Goal: Download file/media

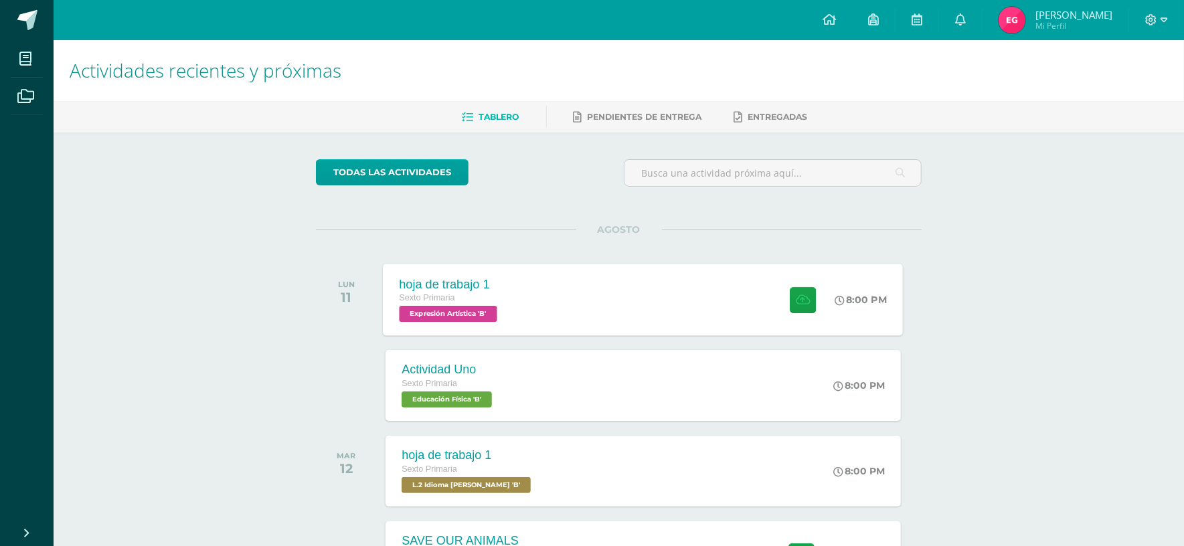
click at [464, 317] on span "Expresión Artística 'B'" at bounding box center [449, 314] width 98 height 16
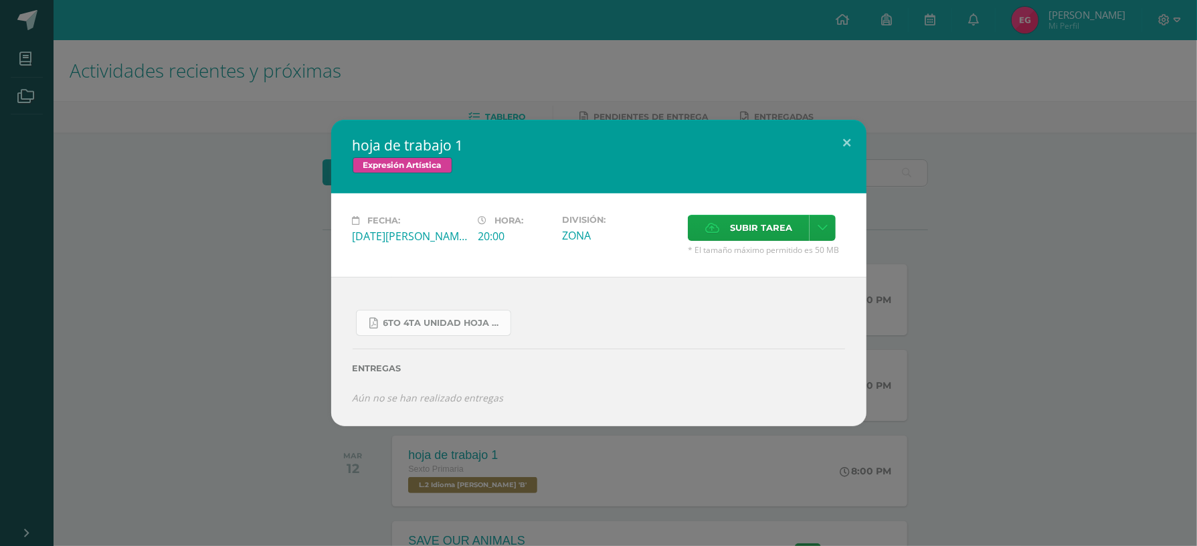
click at [464, 316] on link "6to 4ta unidad hoja de trabajo expresion.pdf" at bounding box center [433, 323] width 155 height 26
click at [846, 138] on button at bounding box center [847, 143] width 38 height 46
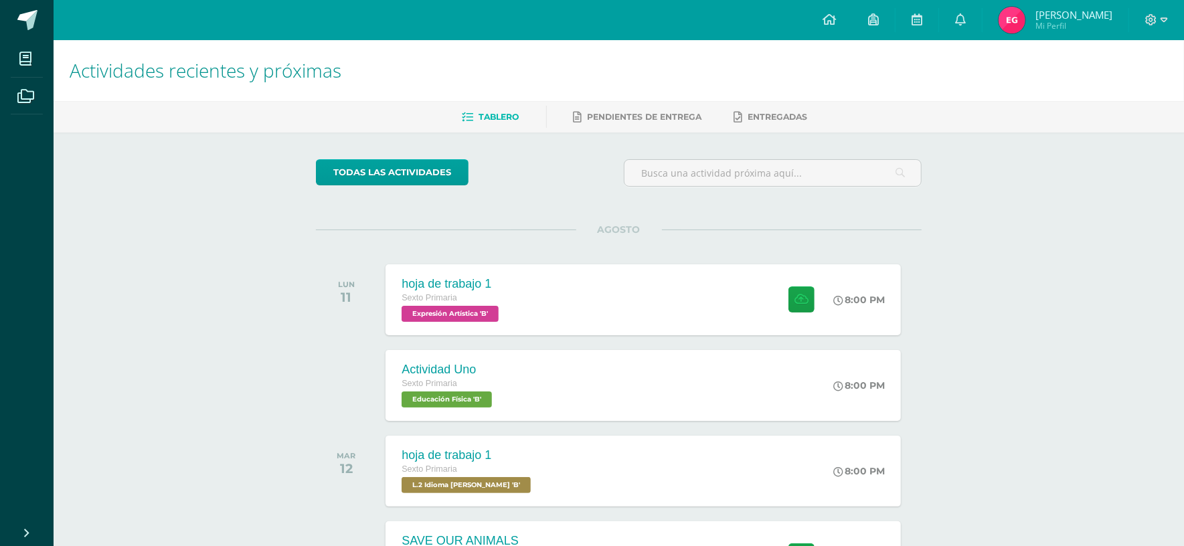
click at [387, 155] on div "todas las Actividades No tienes actividades Échale un vistazo a los demás perío…" at bounding box center [618, 489] width 659 height 715
click at [389, 163] on link "todas las Actividades" at bounding box center [392, 172] width 153 height 26
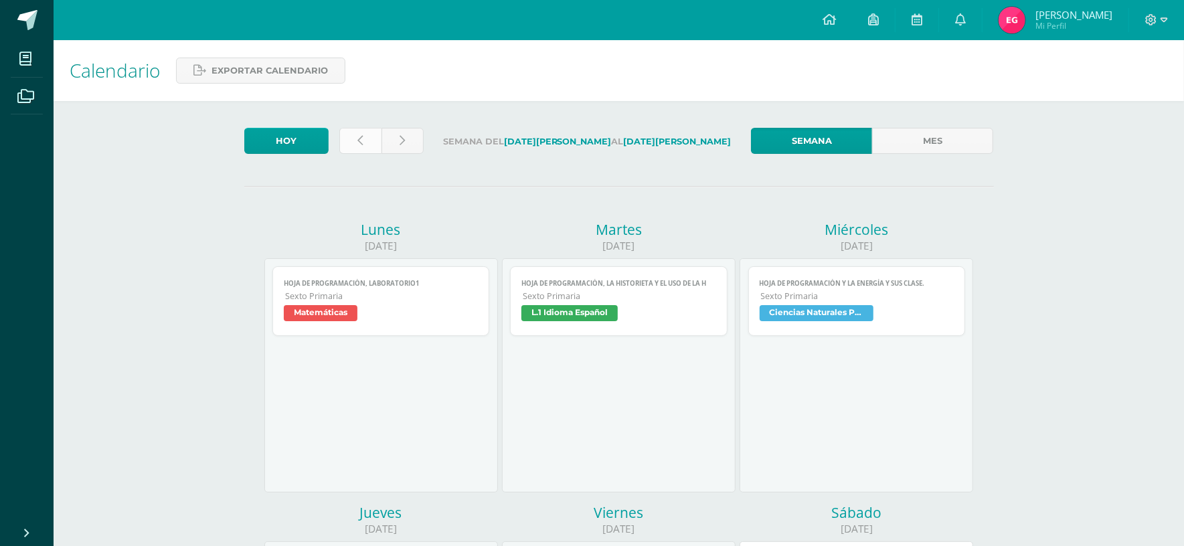
click at [353, 139] on link at bounding box center [360, 141] width 42 height 26
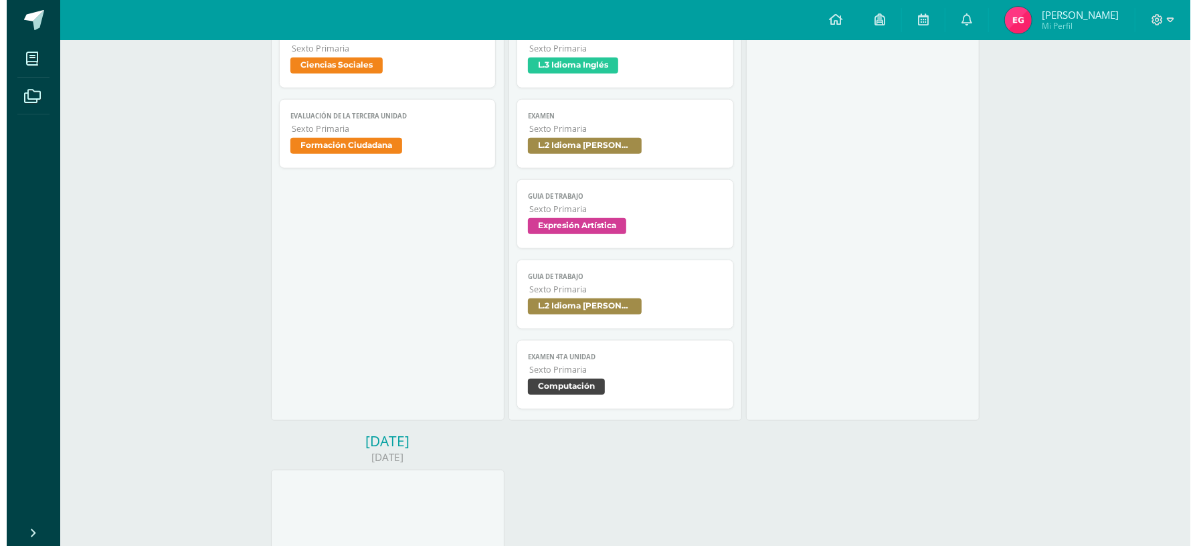
scroll to position [859, 0]
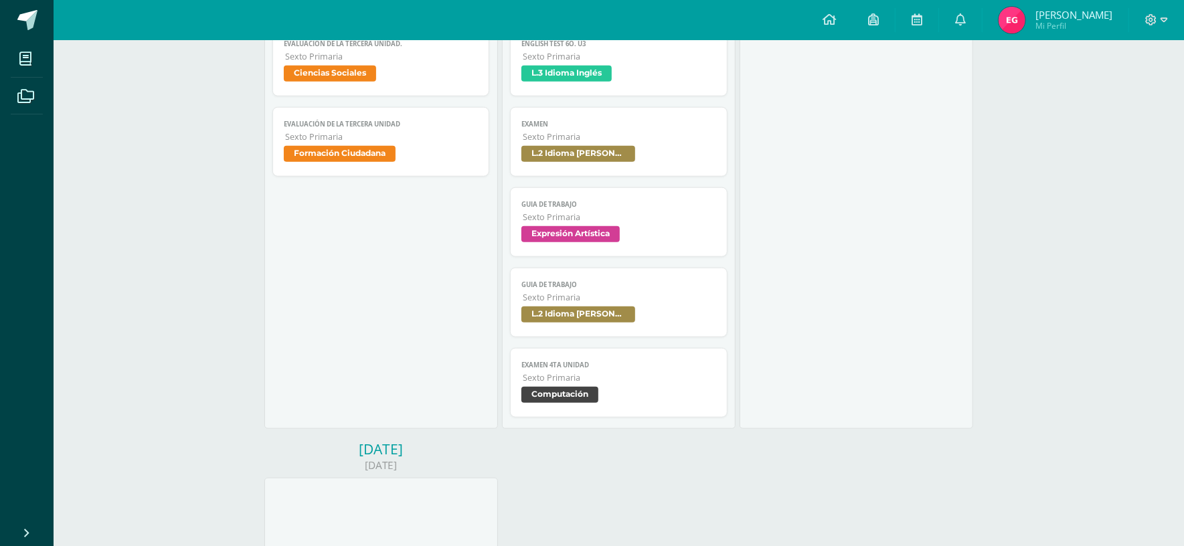
click at [578, 230] on span "Expresión Artística" at bounding box center [570, 234] width 98 height 16
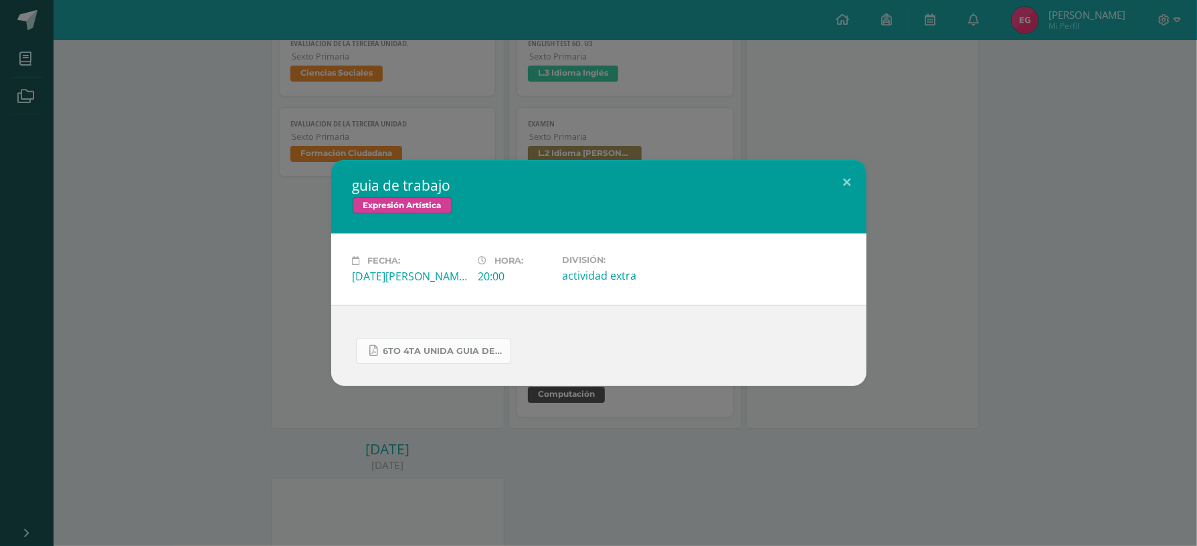
click at [434, 347] on span "6to 4ta unida guia de trabajo expresion.pdf" at bounding box center [443, 351] width 120 height 11
click at [461, 349] on span "6to 4ta unida guia de trabajo expresion.pdf" at bounding box center [443, 351] width 120 height 11
